Goal: Task Accomplishment & Management: Complete application form

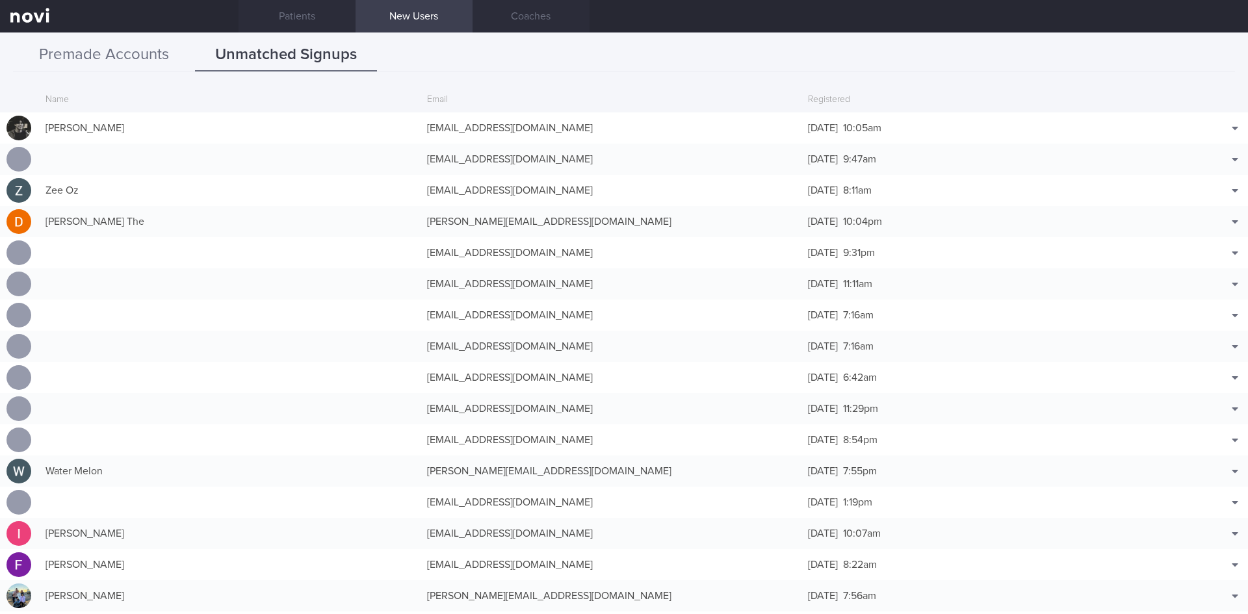
click at [130, 56] on button "Premade Accounts" at bounding box center [104, 55] width 182 height 33
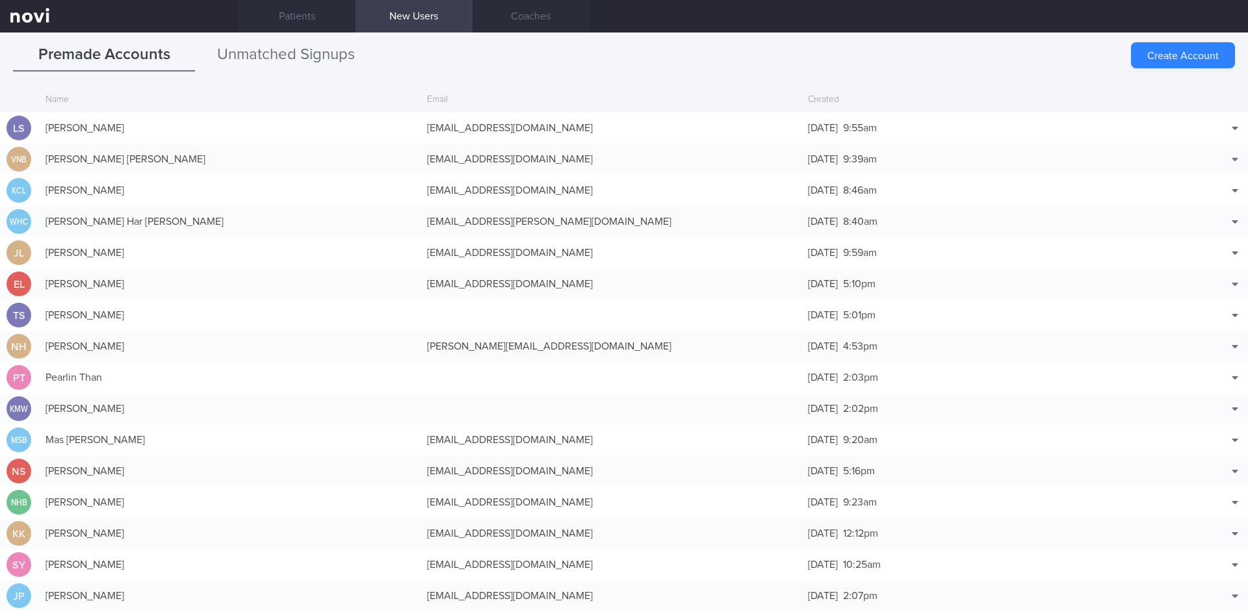
click at [282, 55] on button "Unmatched Signups" at bounding box center [286, 55] width 182 height 33
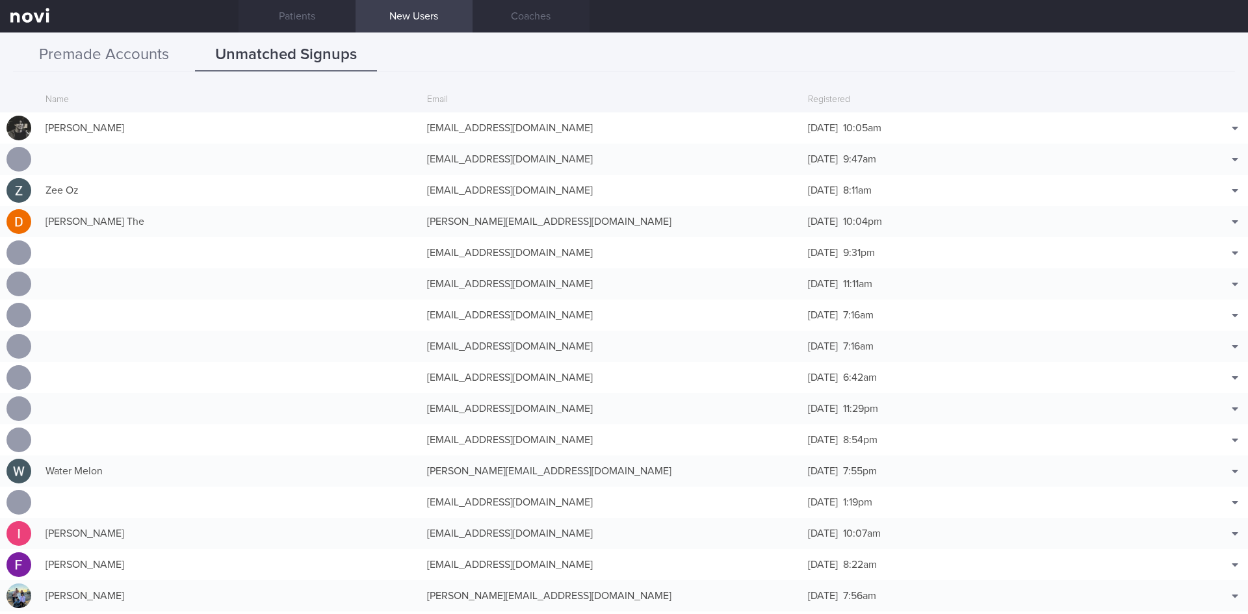
click at [98, 59] on button "Premade Accounts" at bounding box center [104, 55] width 182 height 33
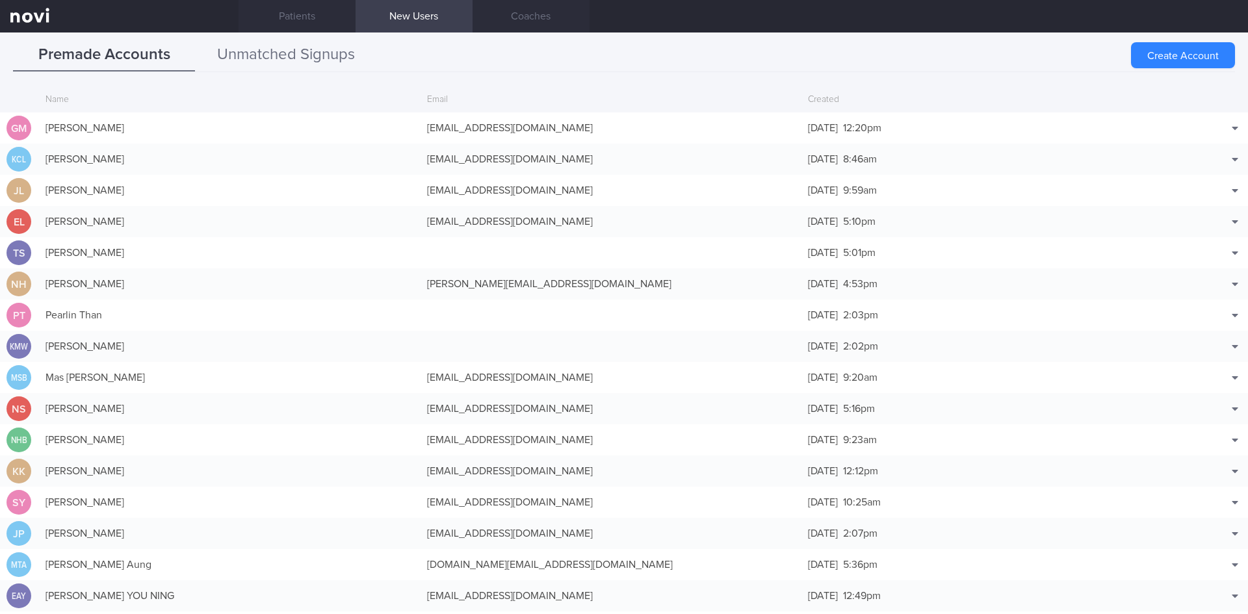
click at [266, 47] on button "Unmatched Signups" at bounding box center [286, 55] width 182 height 33
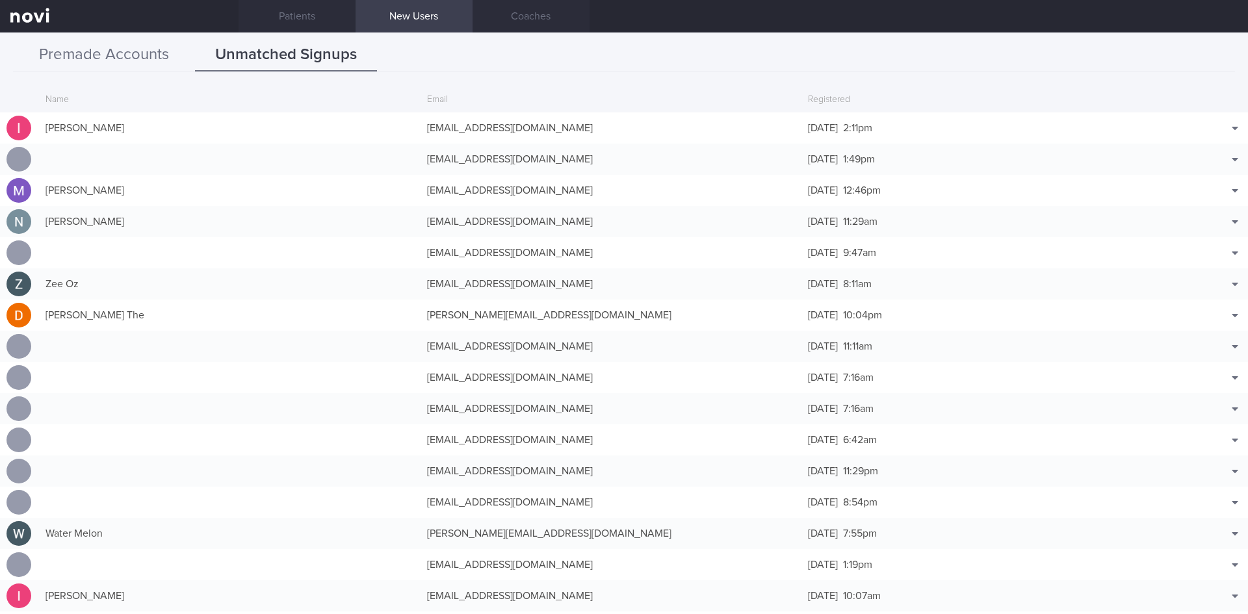
click at [125, 47] on button "Premade Accounts" at bounding box center [104, 55] width 182 height 33
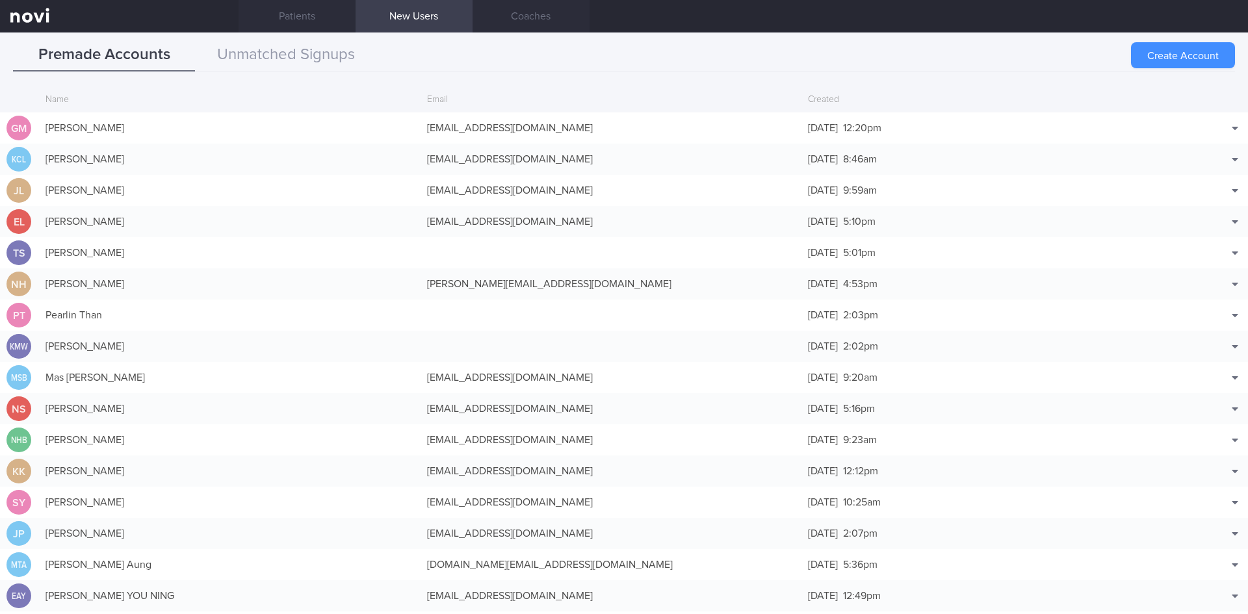
click at [1194, 55] on button "Create Account" at bounding box center [1183, 55] width 104 height 26
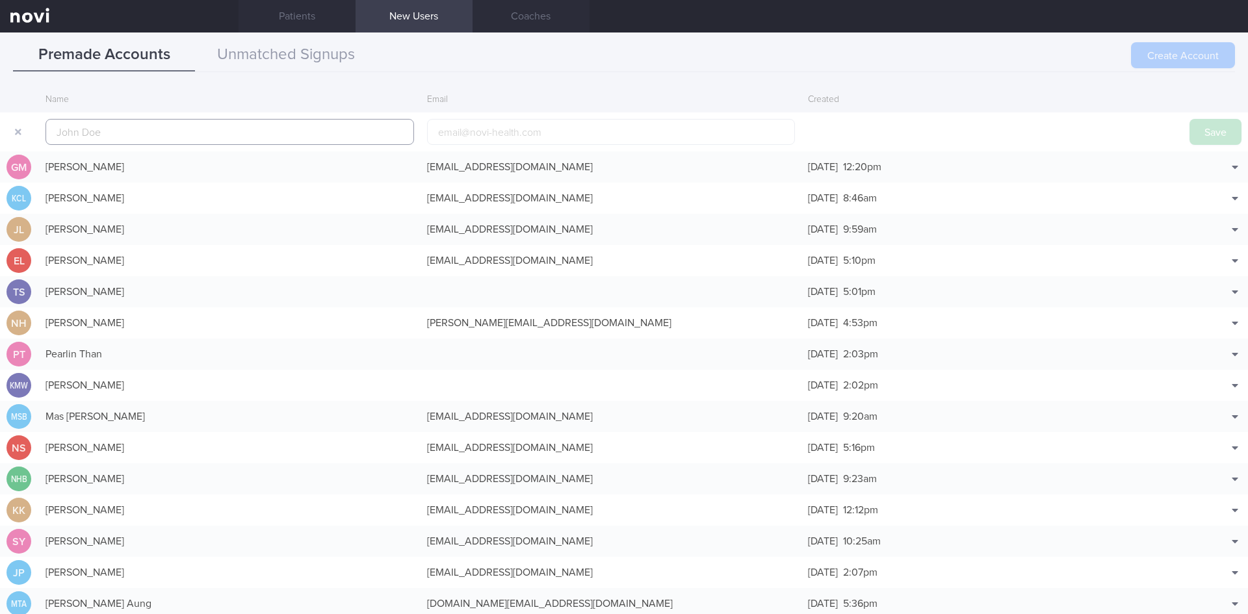
scroll to position [31, 0]
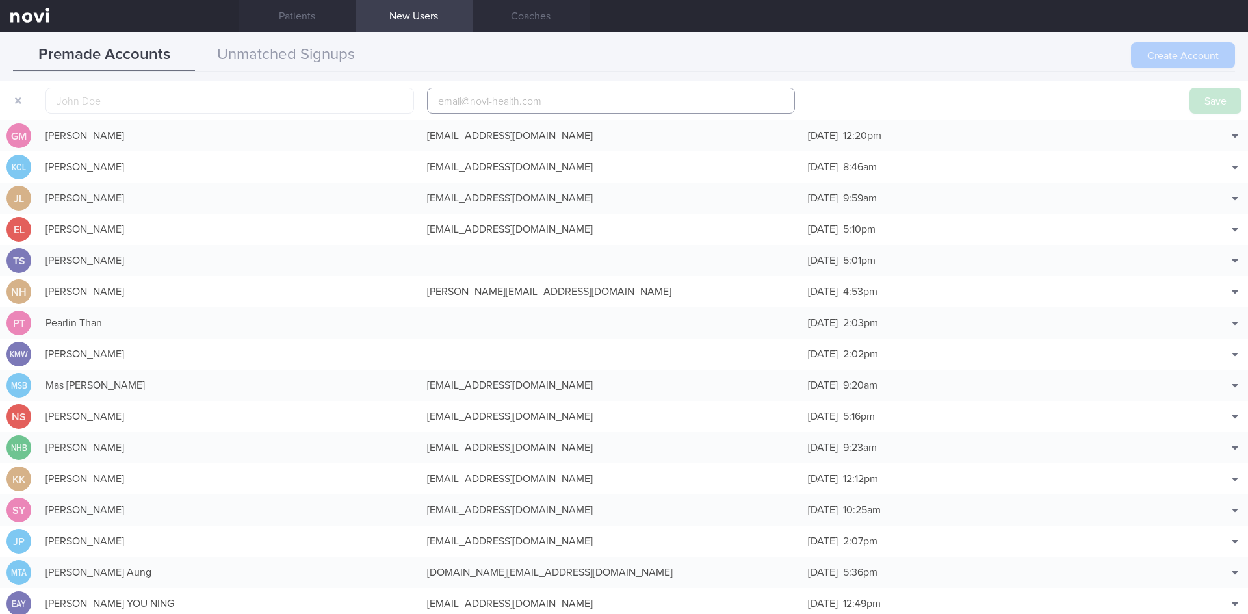
click at [529, 106] on input "email" at bounding box center [611, 101] width 369 height 26
paste input "[EMAIL_ADDRESS][DOMAIN_NAME]"
click at [464, 102] on input "[EMAIL_ADDRESS][DOMAIN_NAME]" at bounding box center [611, 101] width 369 height 26
type input "[EMAIL_ADDRESS][DOMAIN_NAME]"
click at [264, 105] on input "text" at bounding box center [230, 101] width 369 height 26
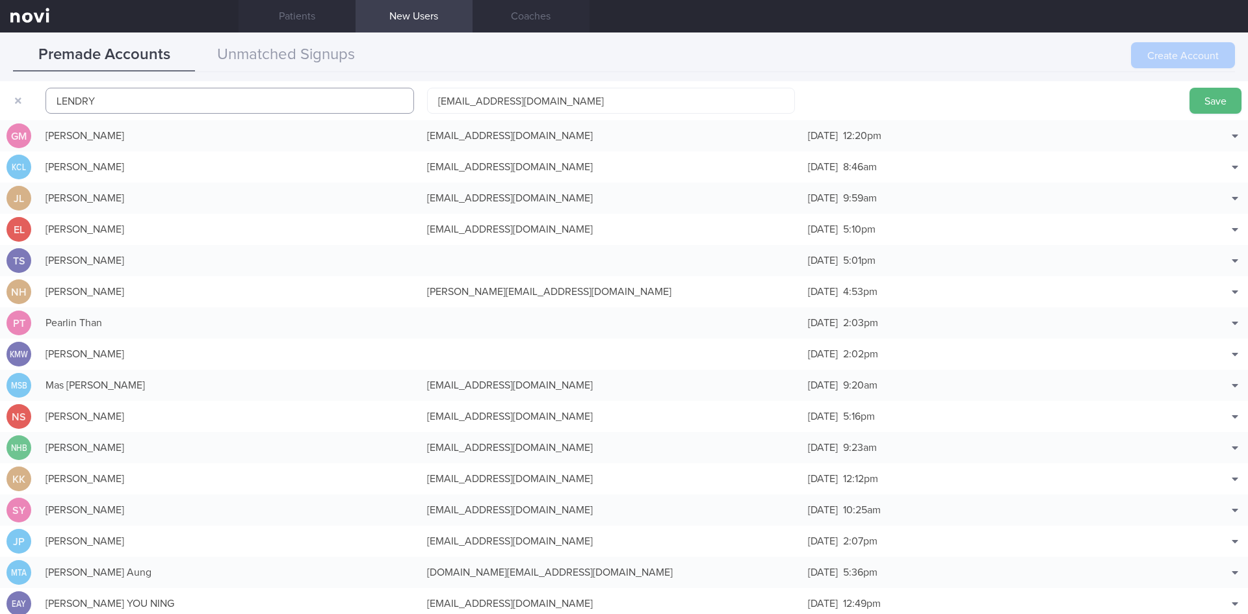
type input "LENDRY"
click at [1195, 100] on button "Save" at bounding box center [1216, 101] width 52 height 26
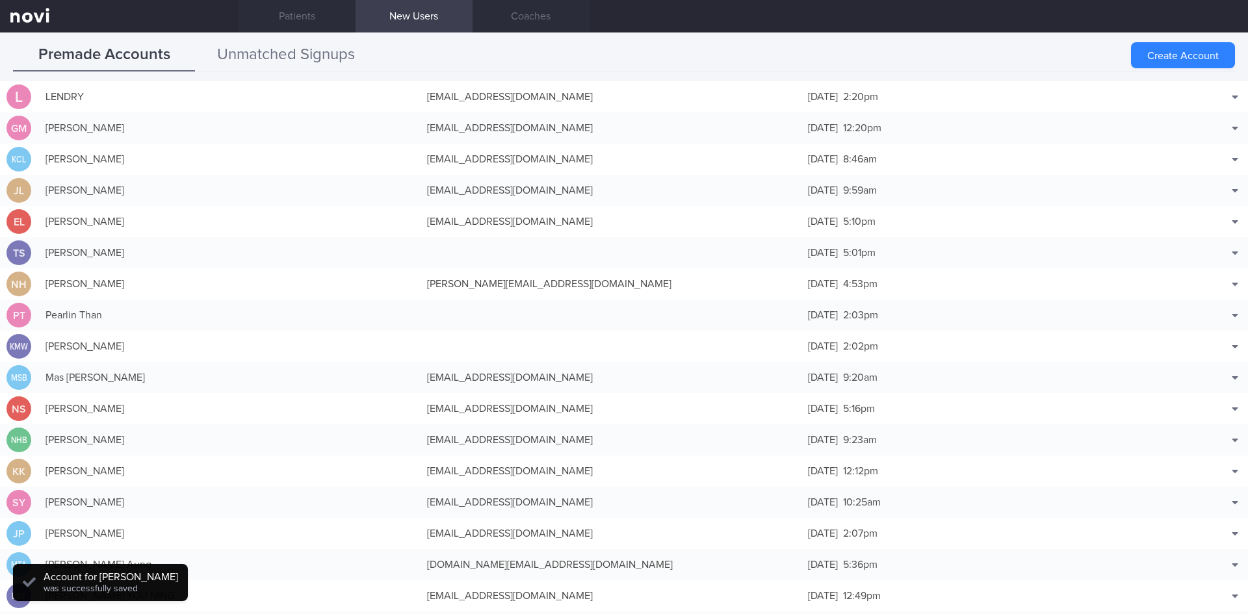
click at [304, 55] on button "Unmatched Signups" at bounding box center [286, 55] width 182 height 33
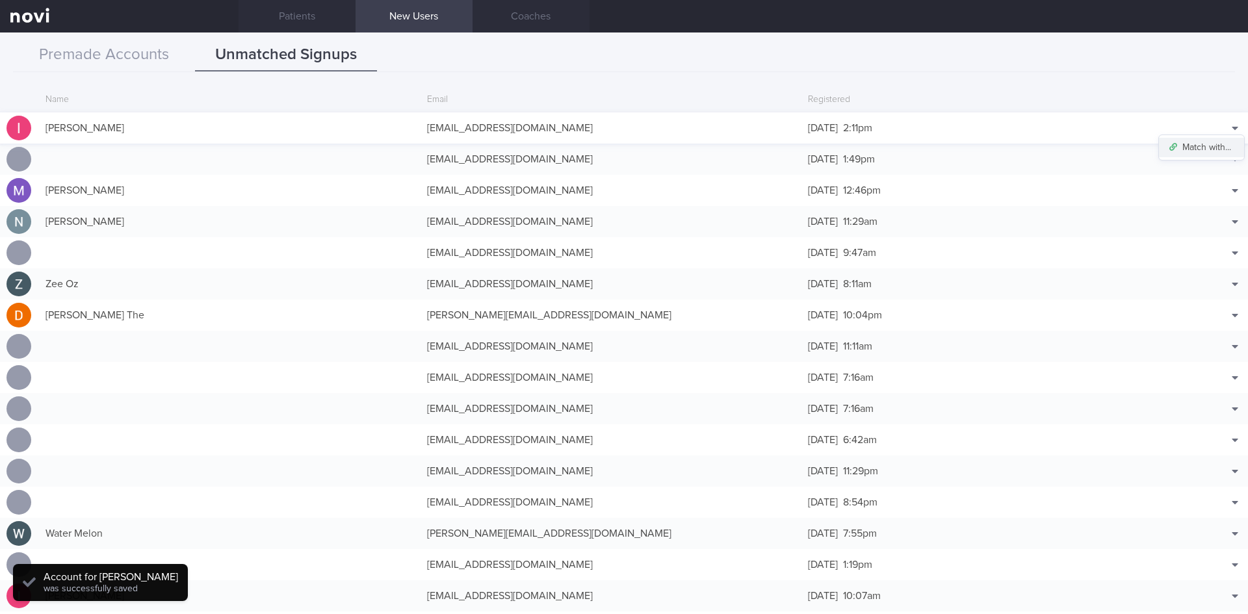
click at [1203, 146] on button "Match with..." at bounding box center [1201, 148] width 85 height 20
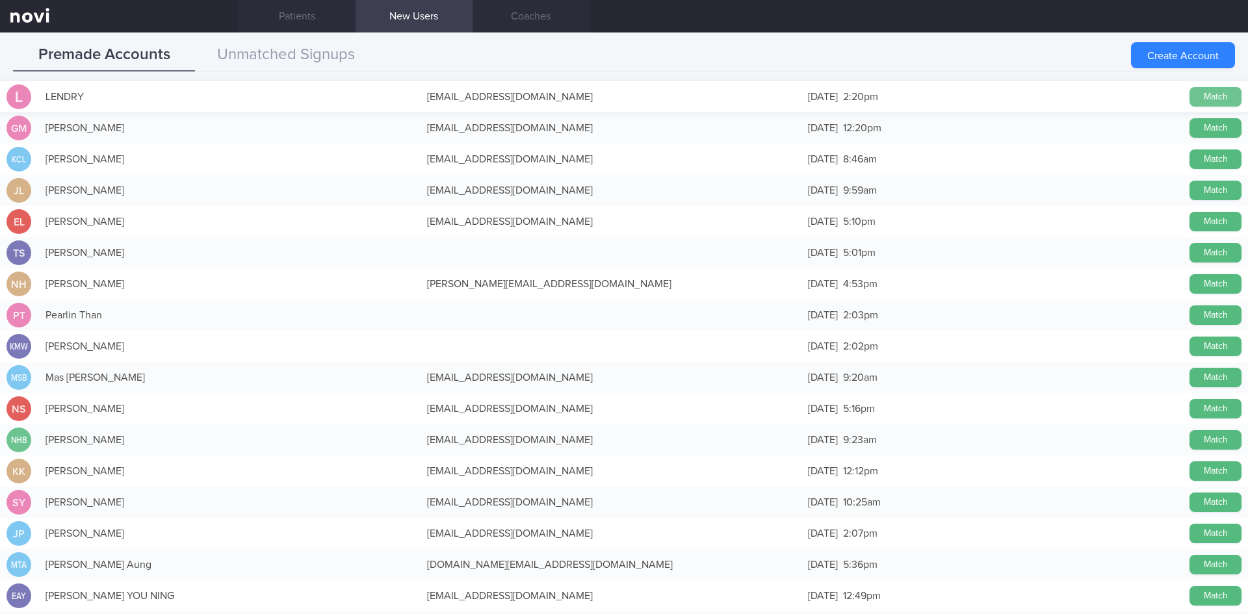
click at [1196, 92] on button "Match" at bounding box center [1216, 97] width 52 height 20
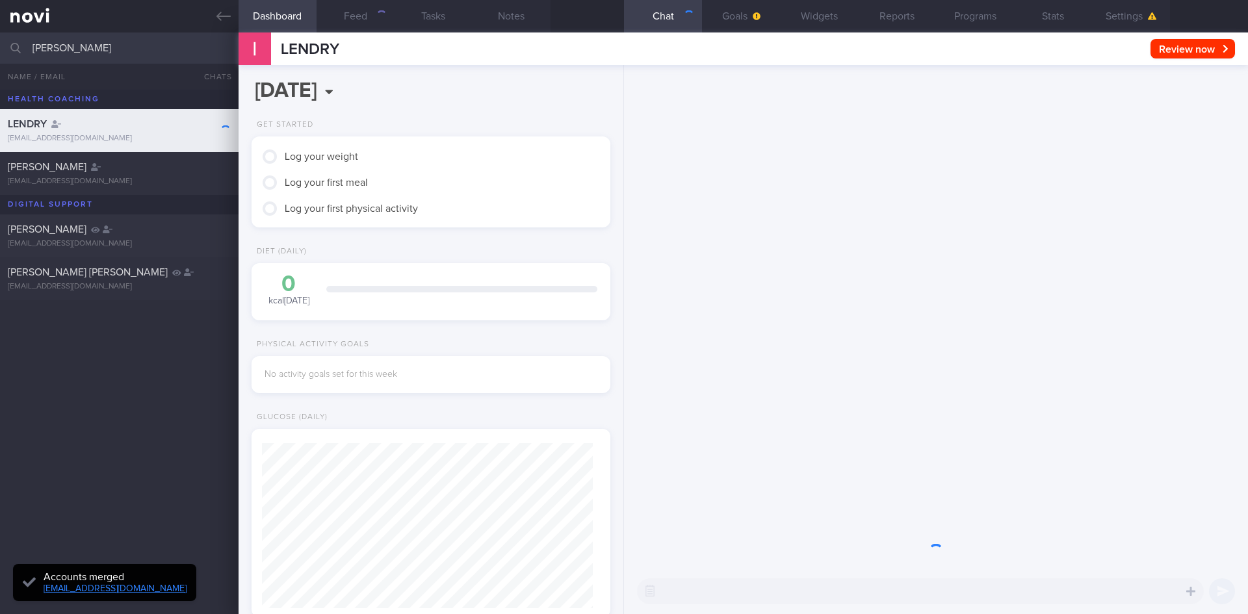
scroll to position [163, 326]
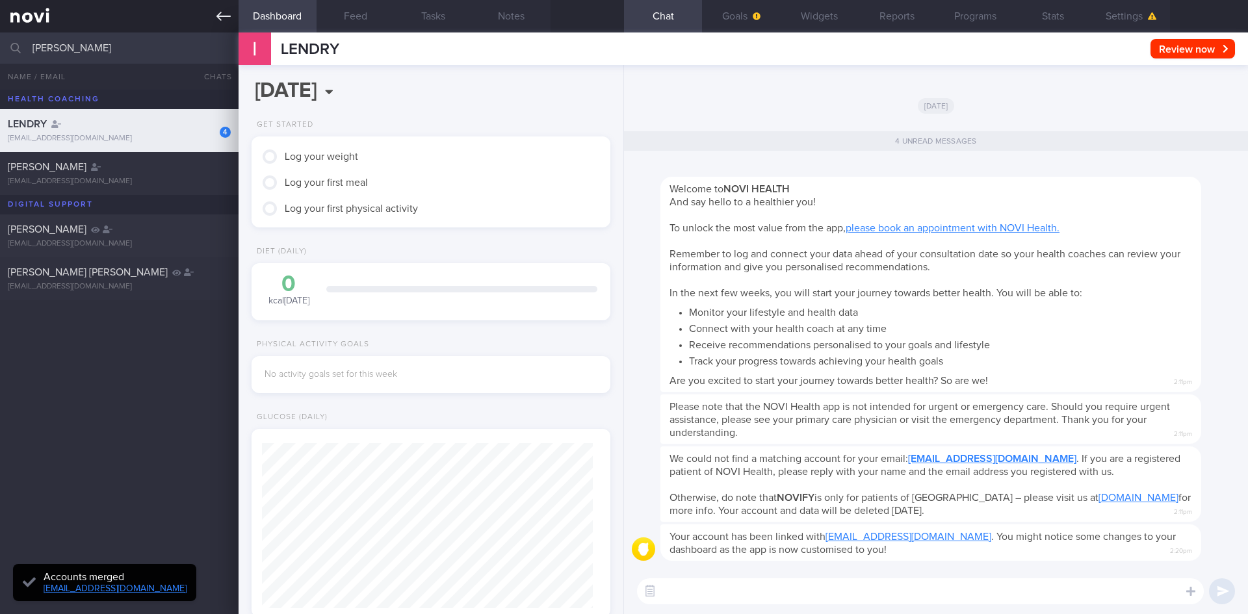
click at [220, 13] on icon at bounding box center [224, 16] width 14 height 9
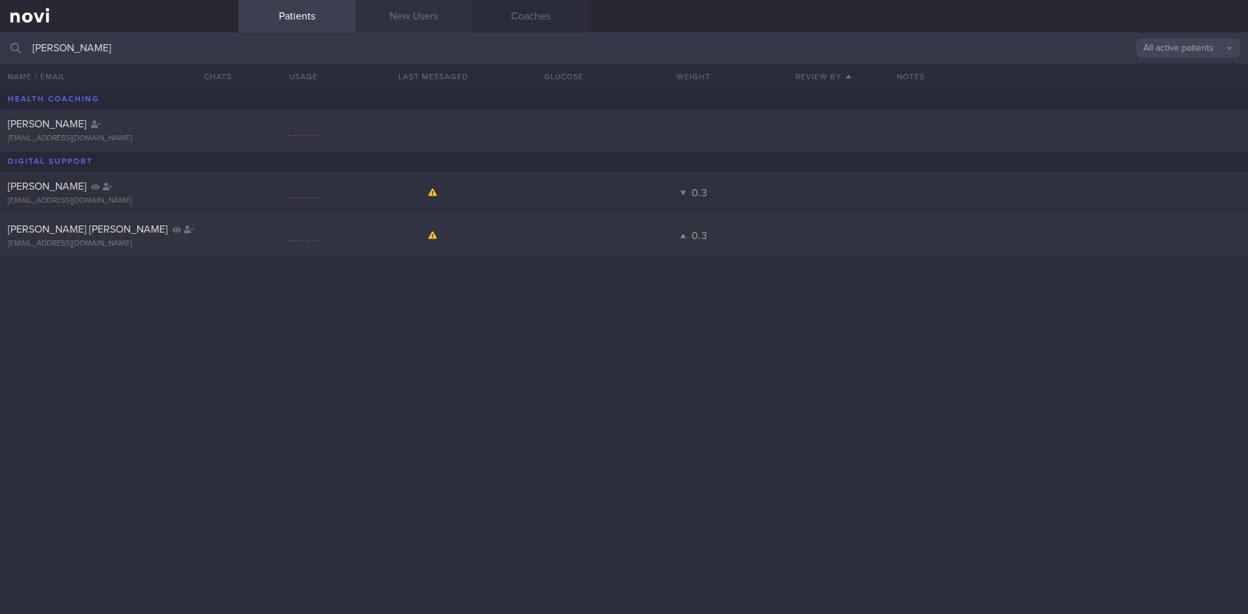
click at [430, 23] on link "New Users" at bounding box center [414, 16] width 117 height 33
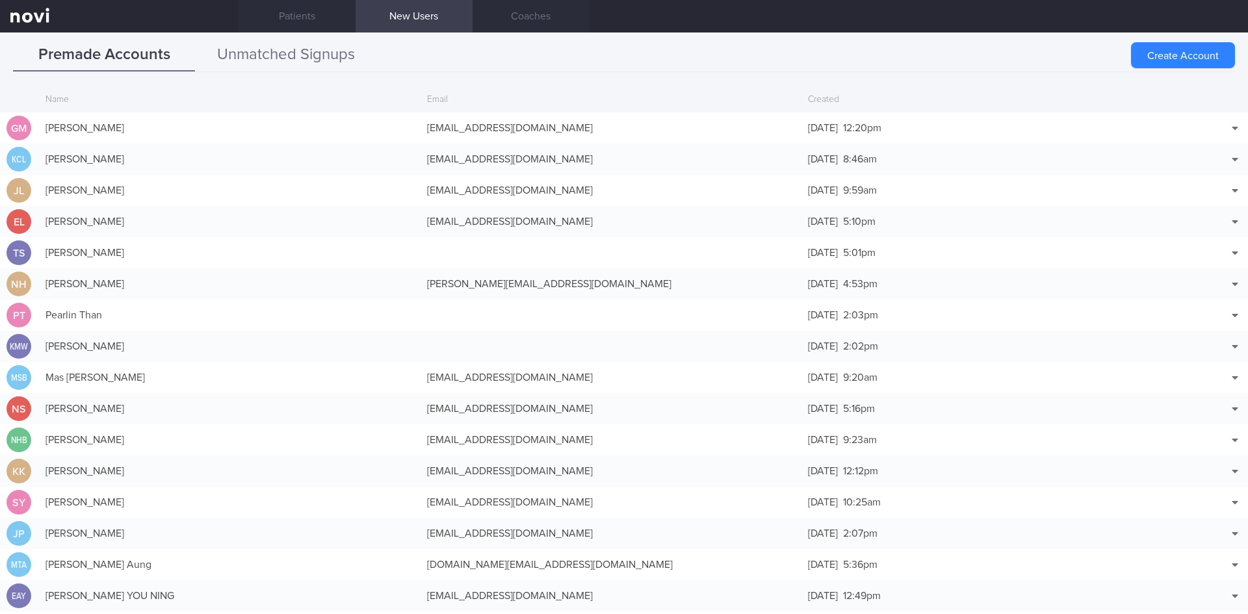
click at [281, 42] on button "Unmatched Signups" at bounding box center [286, 55] width 182 height 33
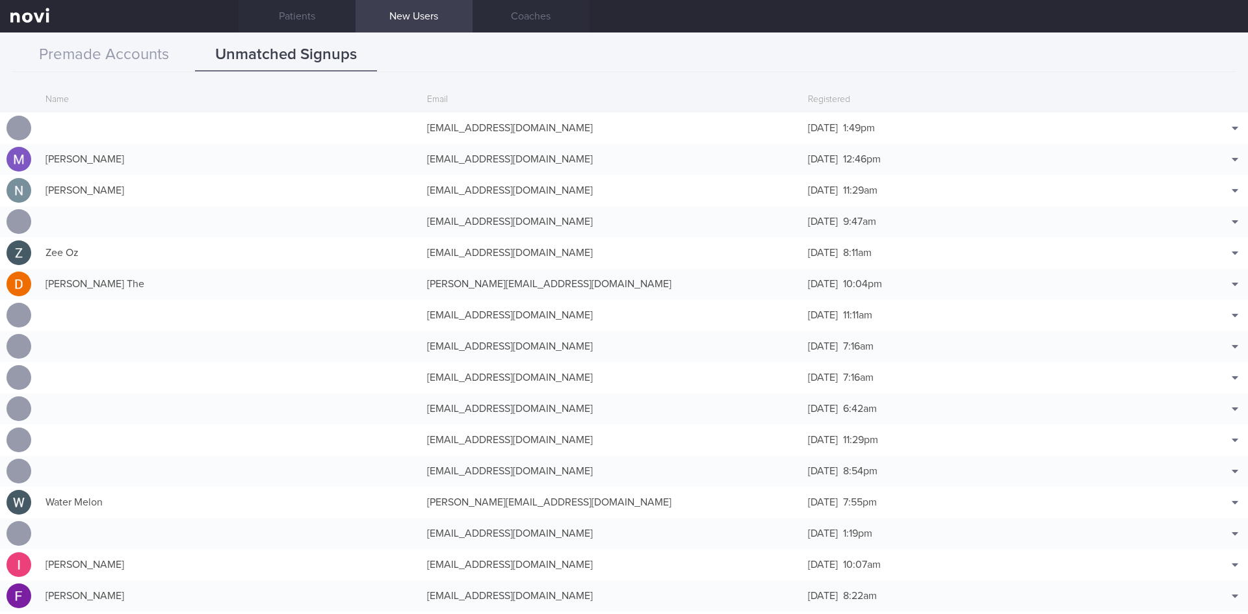
click at [146, 40] on button "Premade Accounts" at bounding box center [104, 55] width 182 height 33
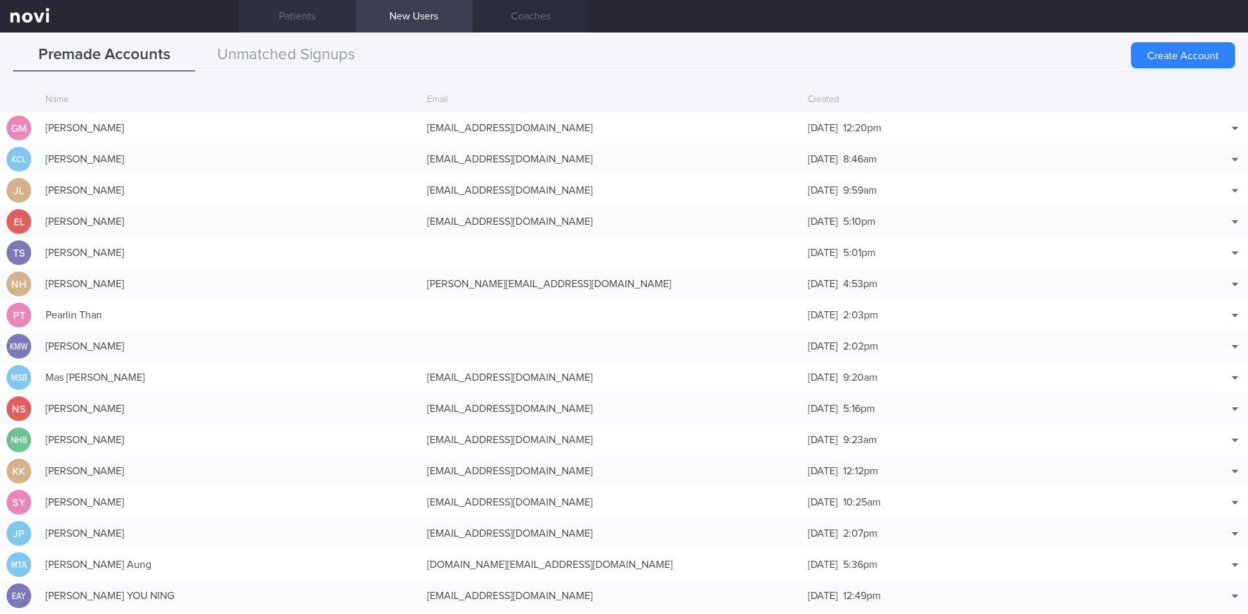
click at [295, 10] on link "Patients" at bounding box center [297, 16] width 117 height 33
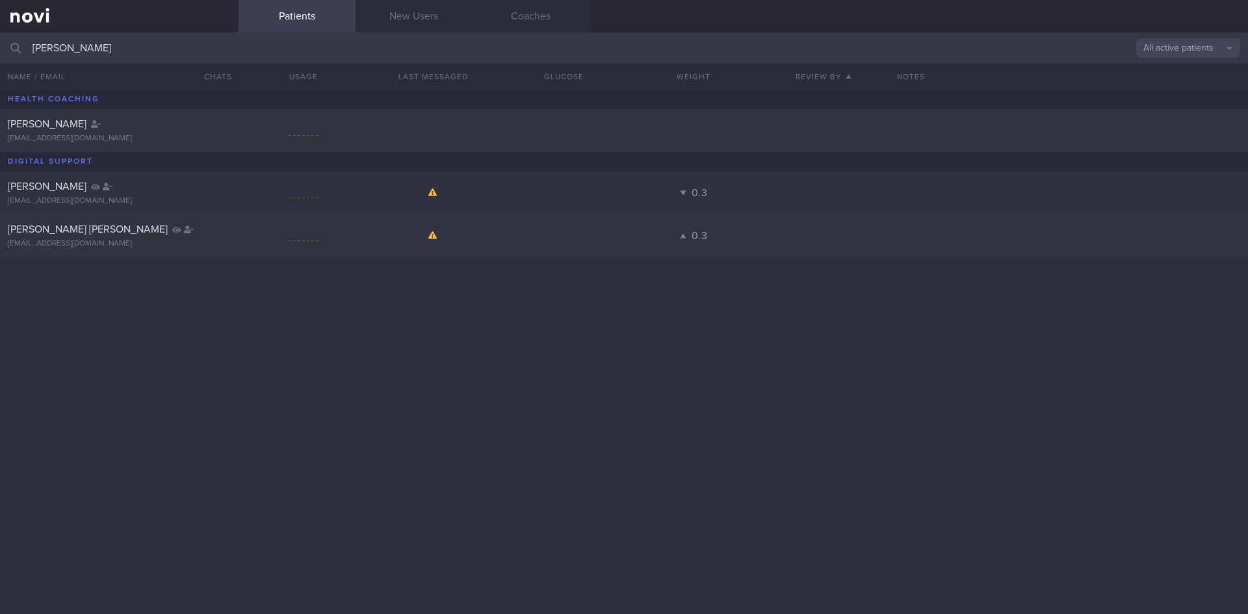
click at [110, 43] on input "[PERSON_NAME]" at bounding box center [624, 48] width 1248 height 31
drag, startPoint x: 104, startPoint y: 50, endPoint x: 19, endPoint y: 45, distance: 85.3
click at [20, 45] on div "[PERSON_NAME] All active patients Assigned patients All active patients Archive…" at bounding box center [624, 48] width 1248 height 31
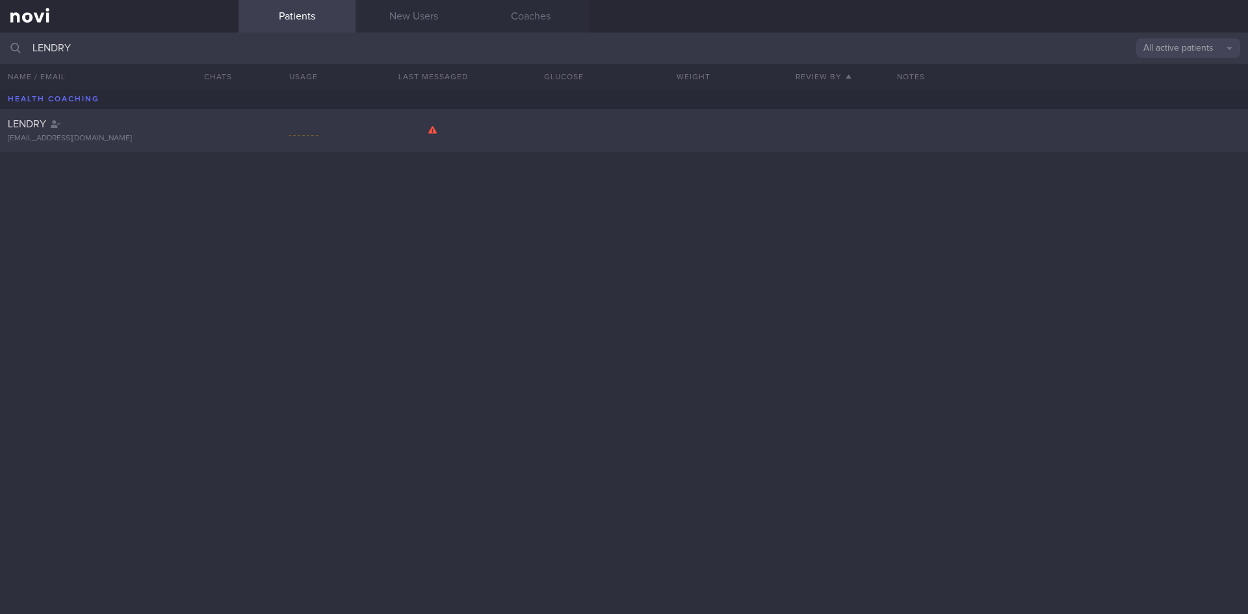
type input "LENDRY"
click at [138, 135] on div "[EMAIL_ADDRESS][DOMAIN_NAME]" at bounding box center [119, 139] width 223 height 10
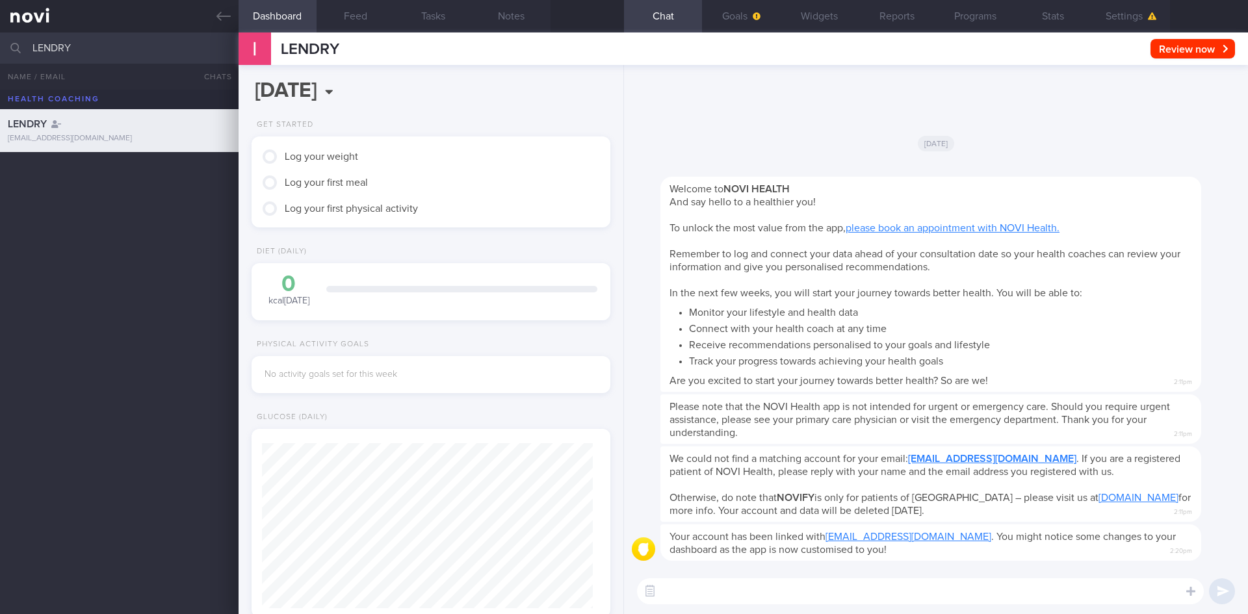
scroll to position [163, 326]
drag, startPoint x: 77, startPoint y: 50, endPoint x: 5, endPoint y: 38, distance: 73.1
click at [5, 38] on div "LENDRY All active patients Assigned patients All active patients Archived patie…" at bounding box center [624, 48] width 1248 height 31
click at [125, 169] on div "[PERSON_NAME], [PERSON_NAME]" at bounding box center [118, 167] width 220 height 13
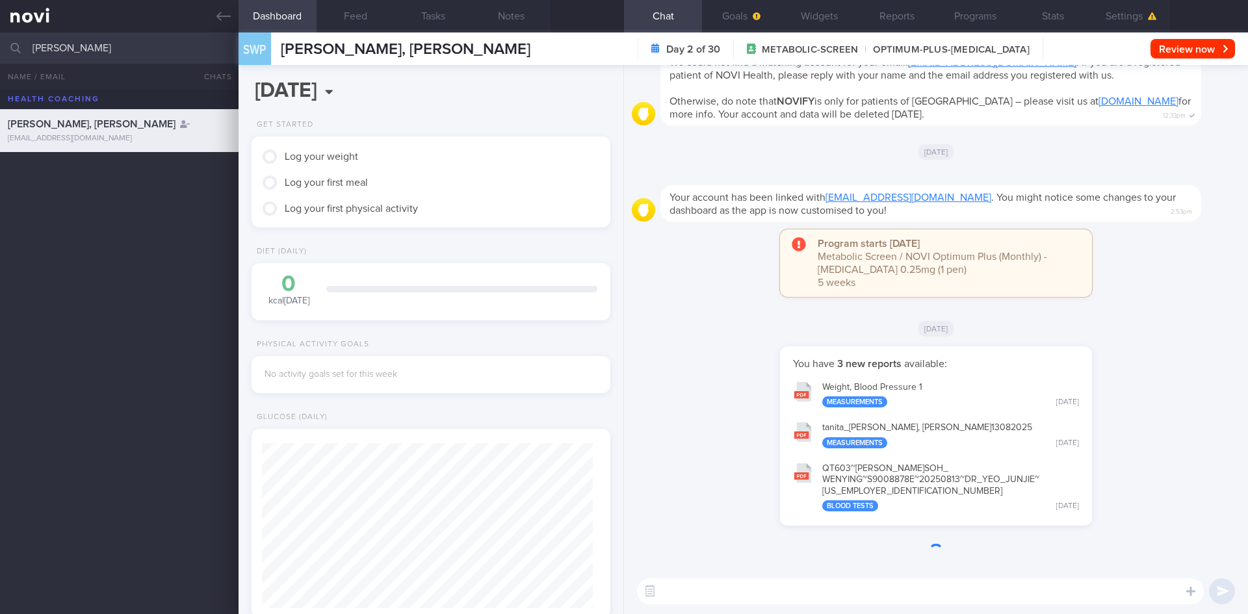
scroll to position [165, 332]
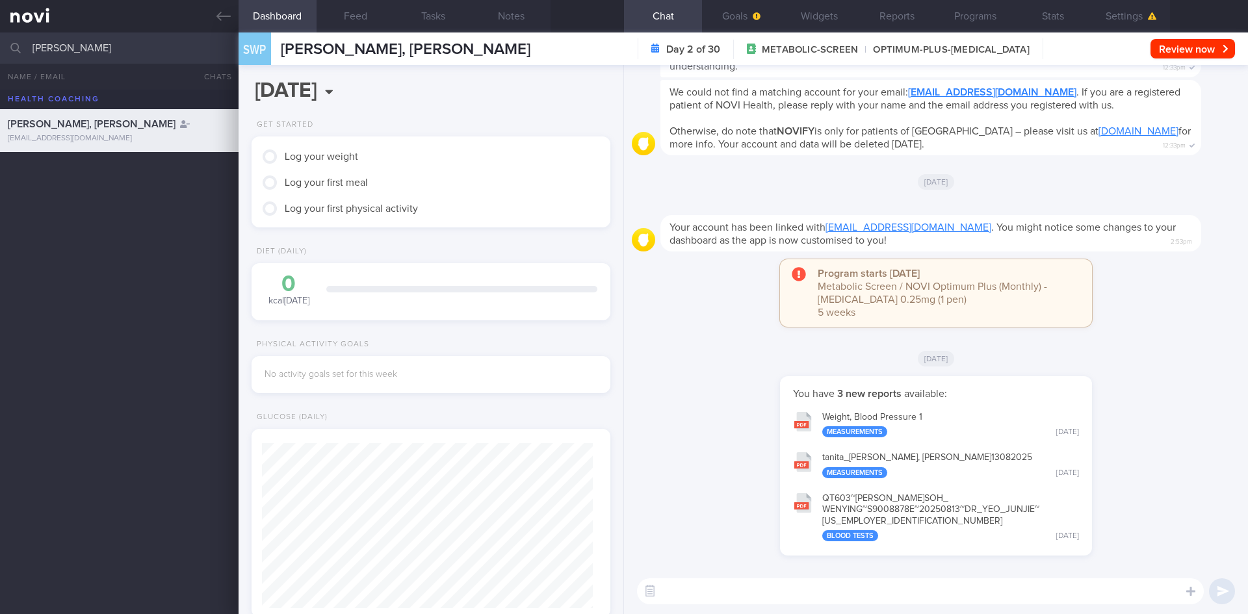
click at [722, 308] on div "Program starts [DATE] Metabolic Screen / NOVI Optimum Plus (Monthly) - [MEDICAL…" at bounding box center [936, 299] width 609 height 81
click at [236, 10] on link at bounding box center [119, 16] width 239 height 33
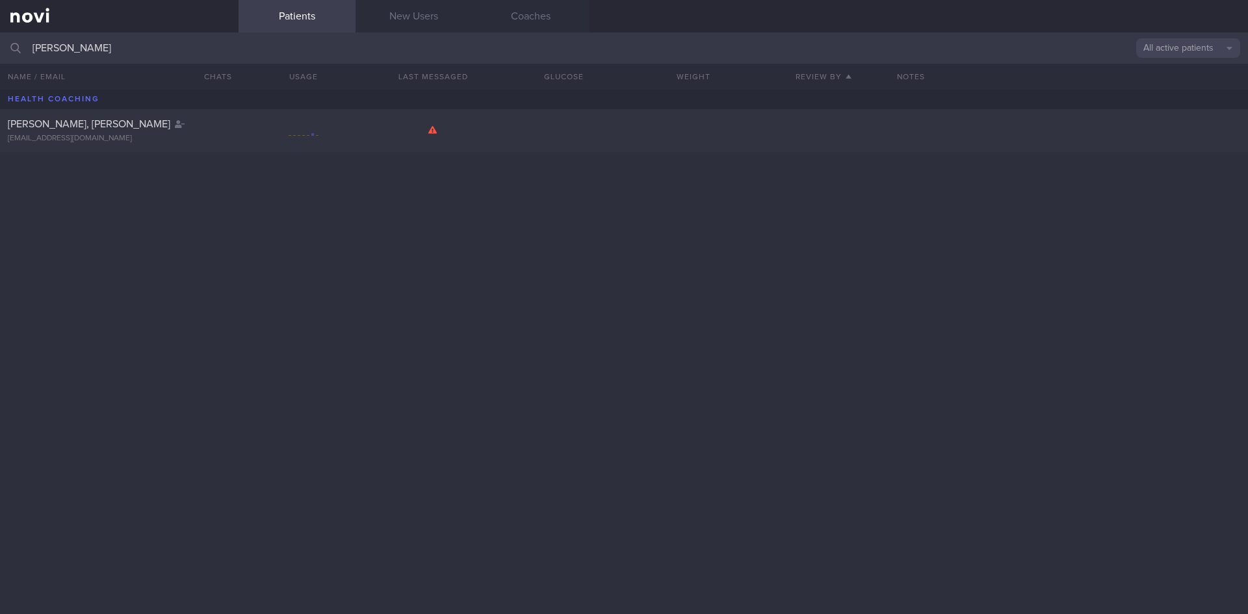
click at [142, 49] on input "[PERSON_NAME]" at bounding box center [624, 48] width 1248 height 31
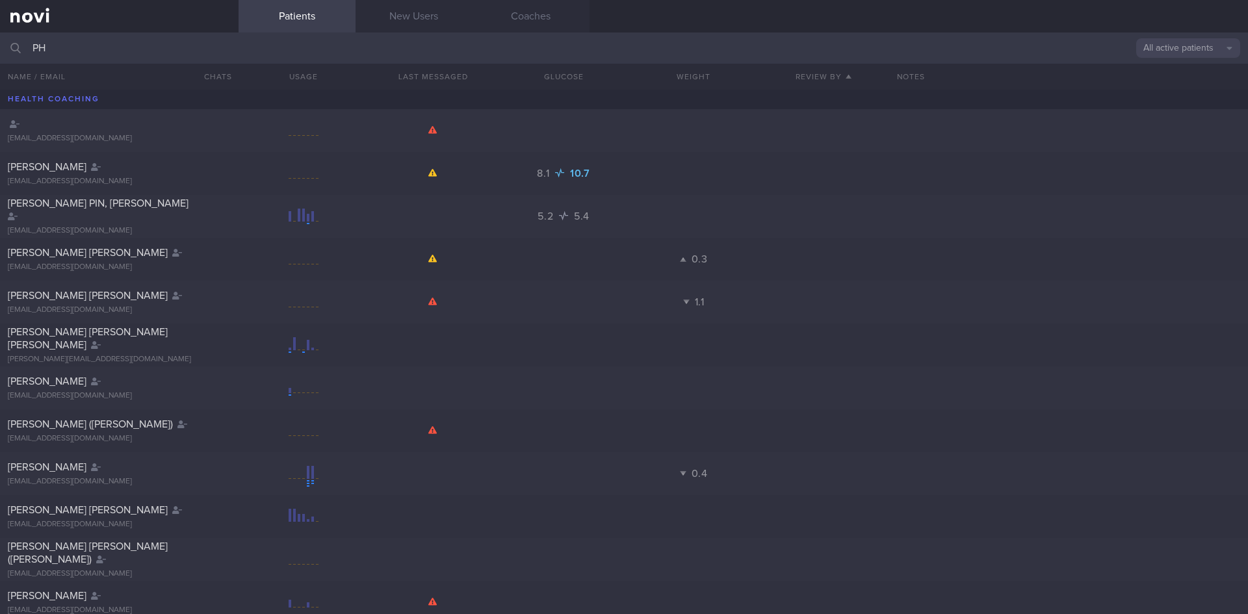
type input "P"
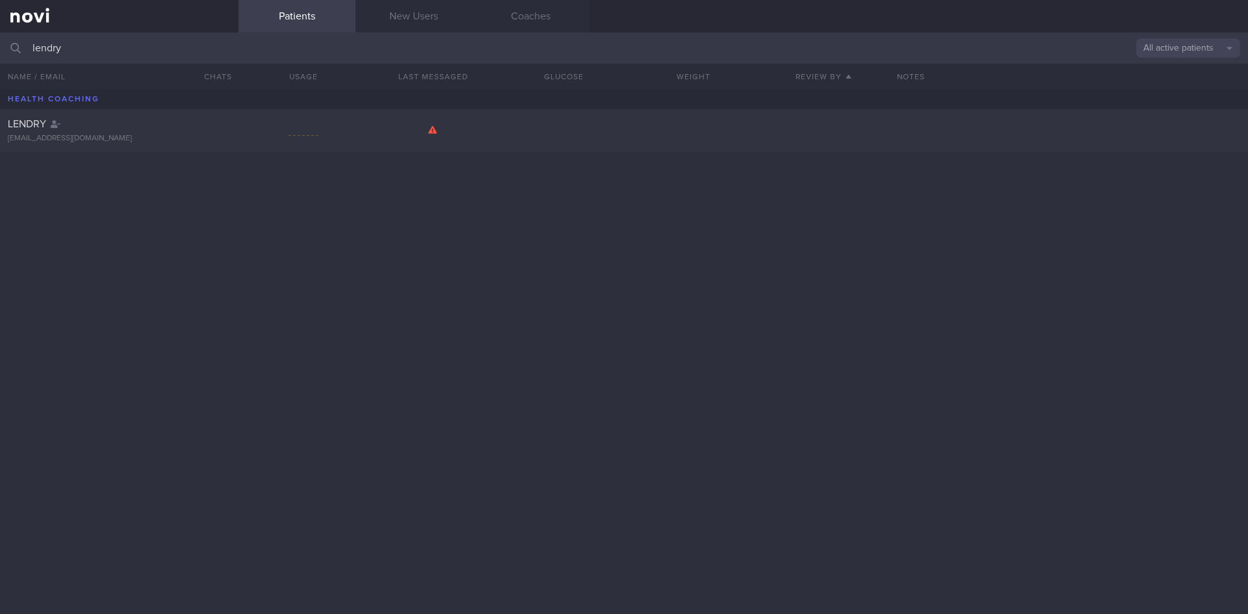
type input "lendry"
